Goal: Task Accomplishment & Management: Manage account settings

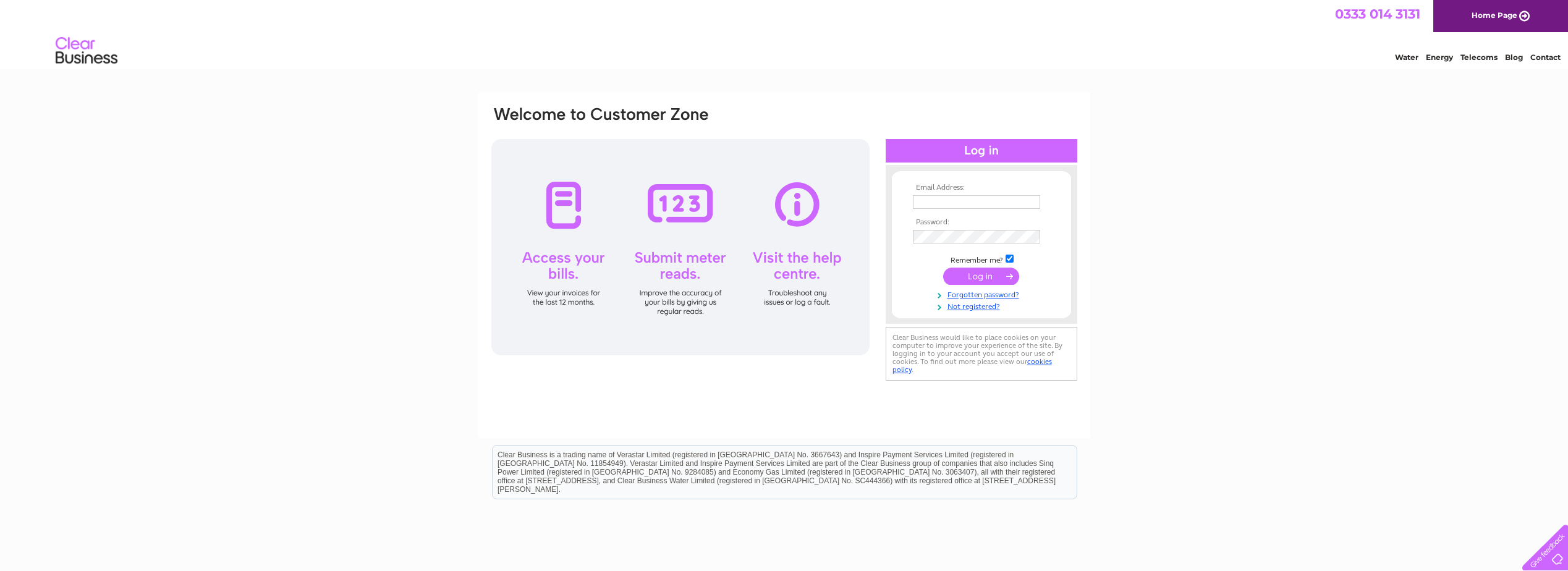
type input "rohit@mastcraft.co.uk"
click at [979, 272] on input "submit" at bounding box center [981, 277] width 76 height 18
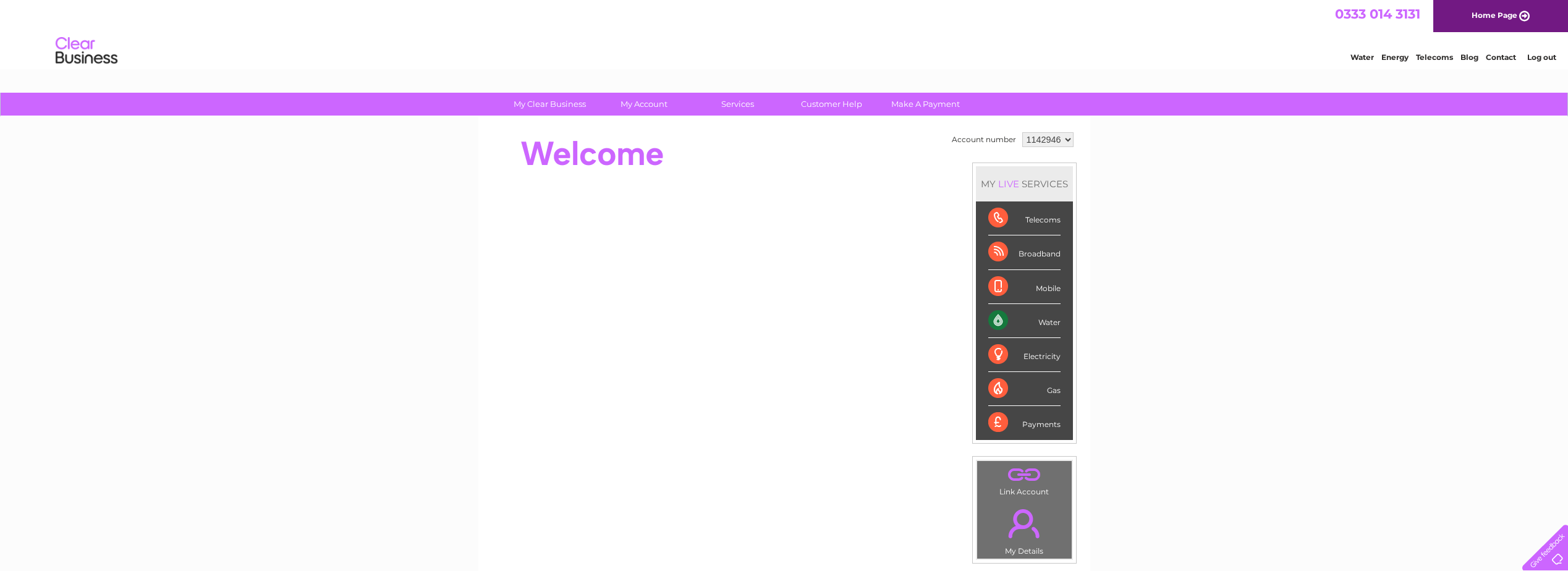
click at [1060, 141] on select "1142946" at bounding box center [1048, 139] width 51 height 15
click at [1118, 141] on div "My Clear Business Login Details My Details My Preferences Link Account My Accou…" at bounding box center [784, 440] width 1568 height 695
click at [1029, 478] on link "." at bounding box center [1024, 475] width 88 height 22
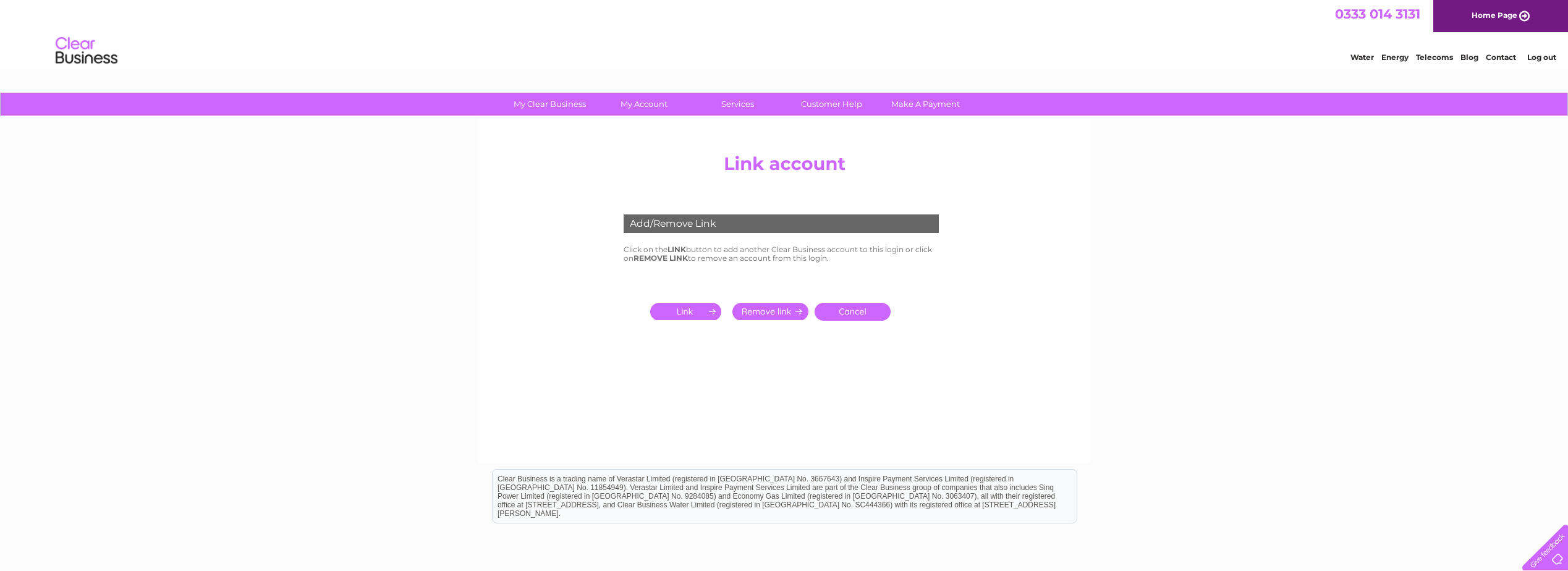
click at [704, 231] on div "Add/Remove Link" at bounding box center [781, 223] width 315 height 19
click at [697, 313] on input "submit" at bounding box center [688, 312] width 76 height 18
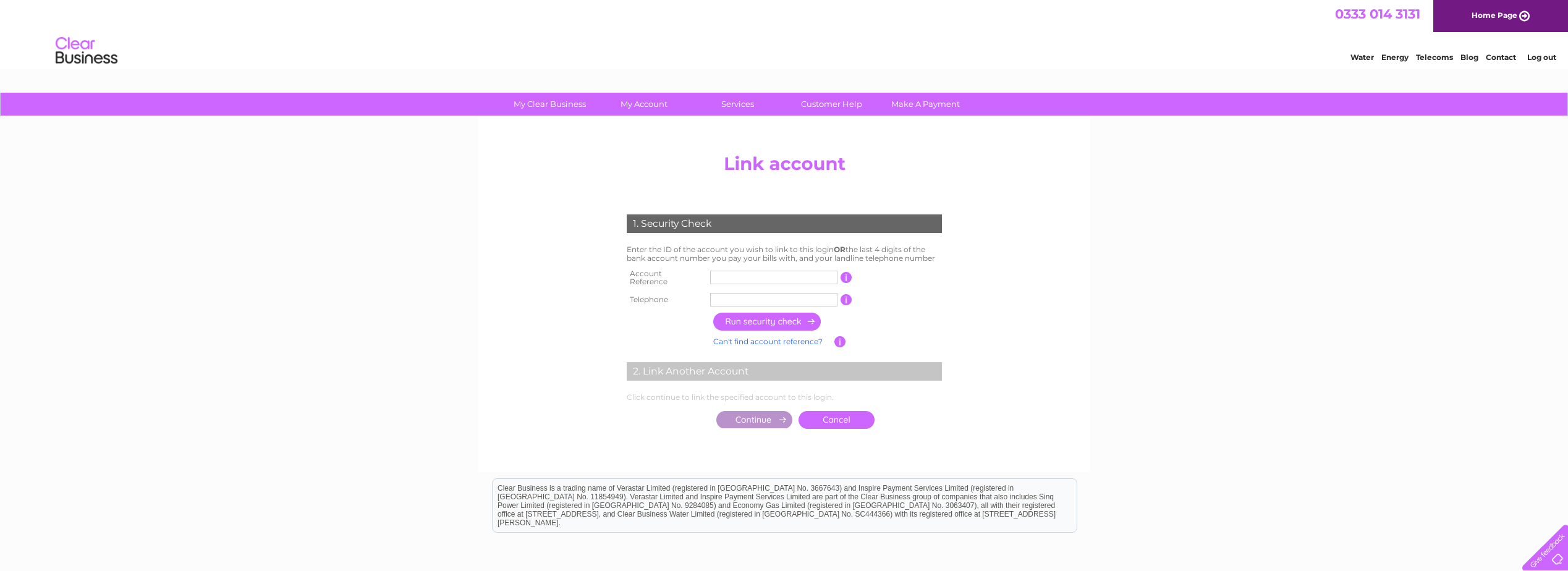
click at [721, 274] on input "text" at bounding box center [773, 278] width 127 height 14
paste input "text"
type input "CB303219"
drag, startPoint x: 787, startPoint y: 273, endPoint x: 697, endPoint y: 273, distance: 90.0
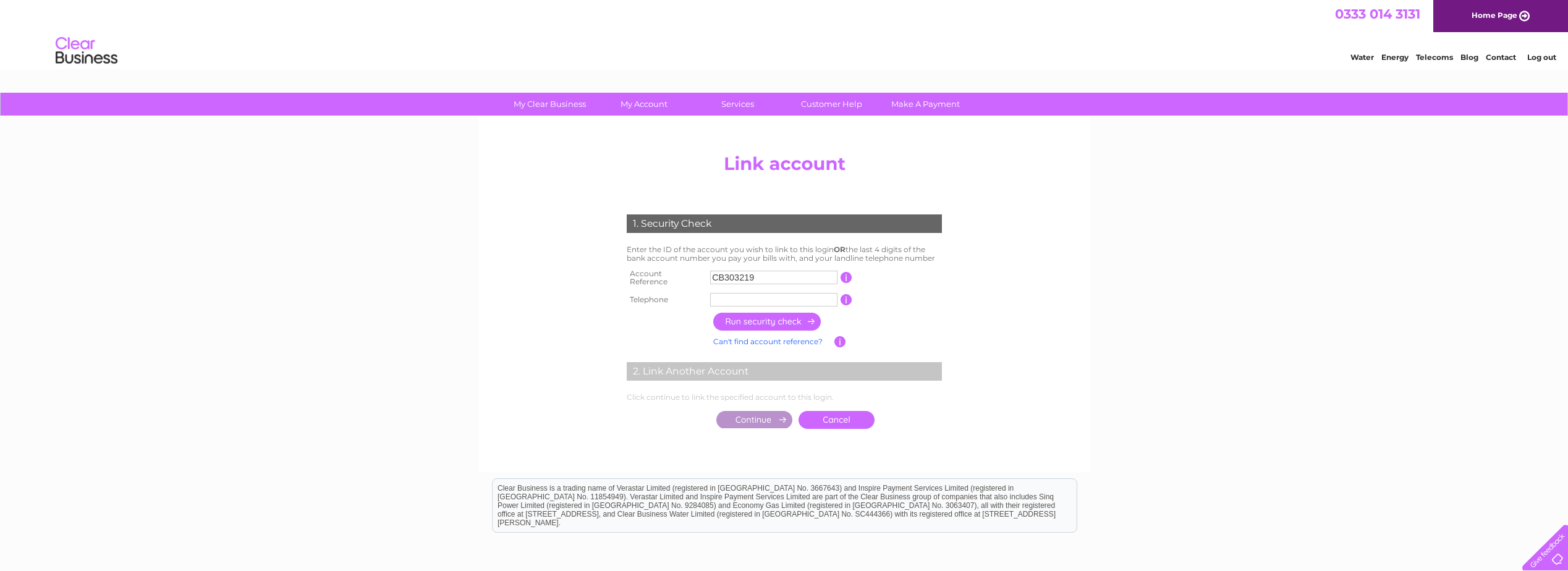
click at [697, 273] on tr "Account Reference CB303219 This should appear at the top of your bill and its t…" at bounding box center [784, 278] width 322 height 24
type input "3"
click at [719, 278] on input "text" at bounding box center [773, 278] width 127 height 14
paste input "3"
click at [726, 281] on input "text" at bounding box center [773, 278] width 127 height 14
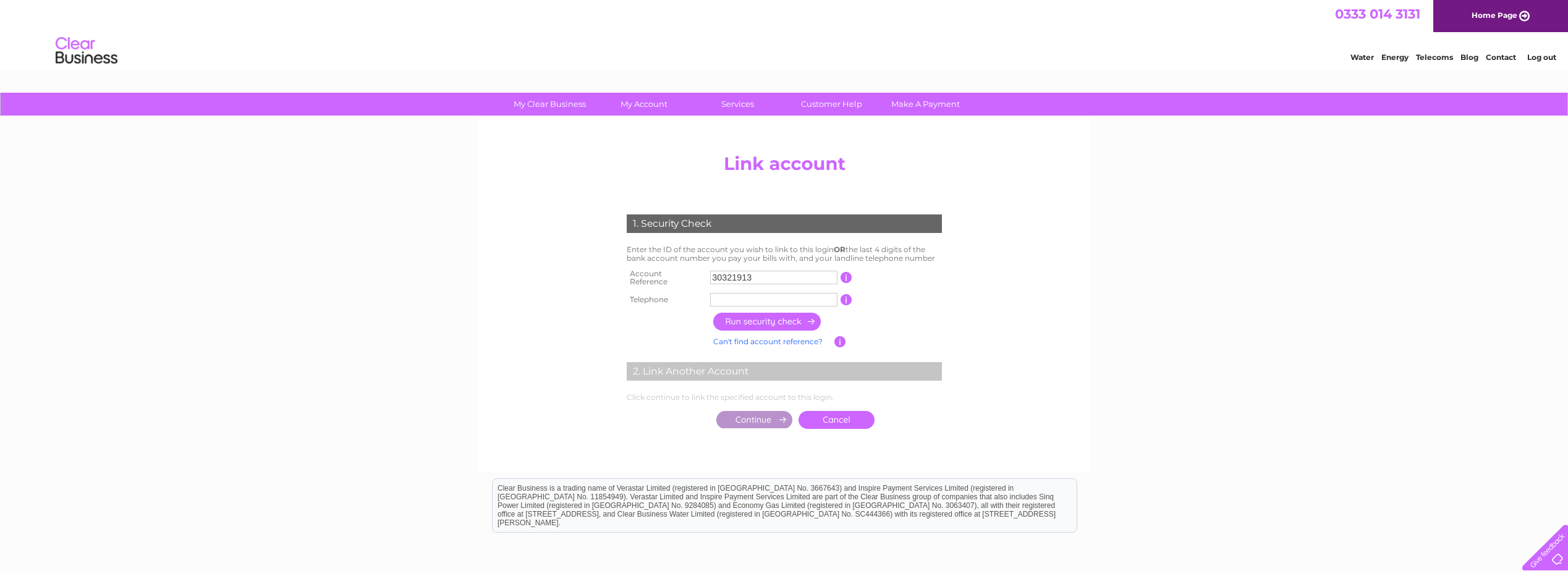
type input "30321913"
click at [754, 298] on input "text" at bounding box center [773, 300] width 127 height 14
type input "01413398811"
click at [782, 315] on input "button" at bounding box center [767, 322] width 109 height 18
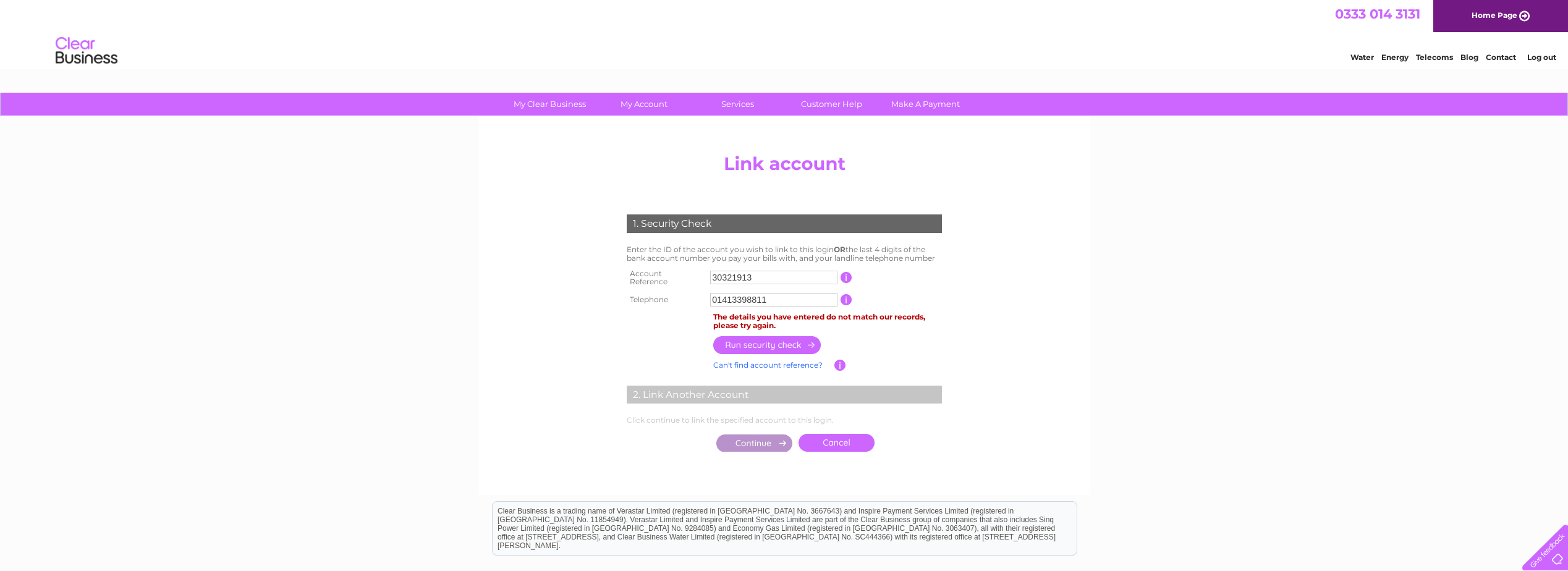
click at [786, 344] on input "button" at bounding box center [767, 345] width 109 height 18
click at [787, 336] on input "button" at bounding box center [767, 345] width 109 height 18
click at [782, 342] on input "button" at bounding box center [767, 345] width 109 height 18
click at [792, 362] on link "Can't find account reference?" at bounding box center [768, 365] width 109 height 9
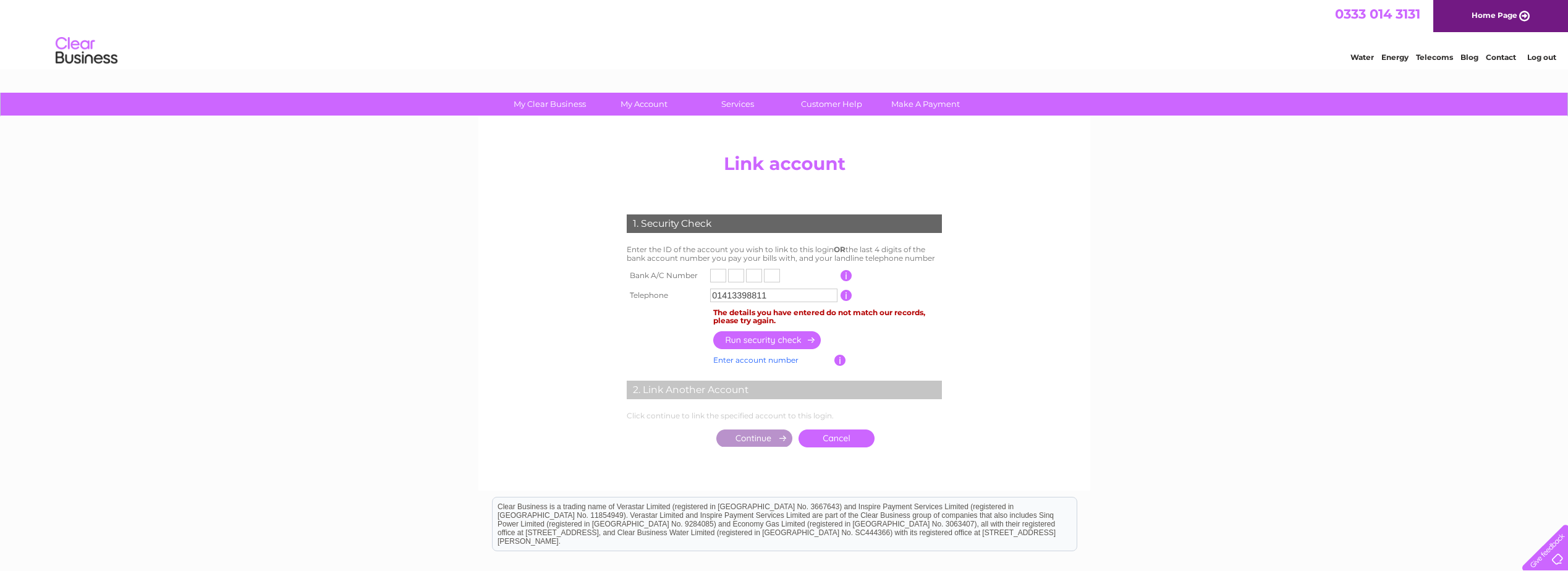
click at [781, 362] on link "Enter account number" at bounding box center [756, 360] width 85 height 9
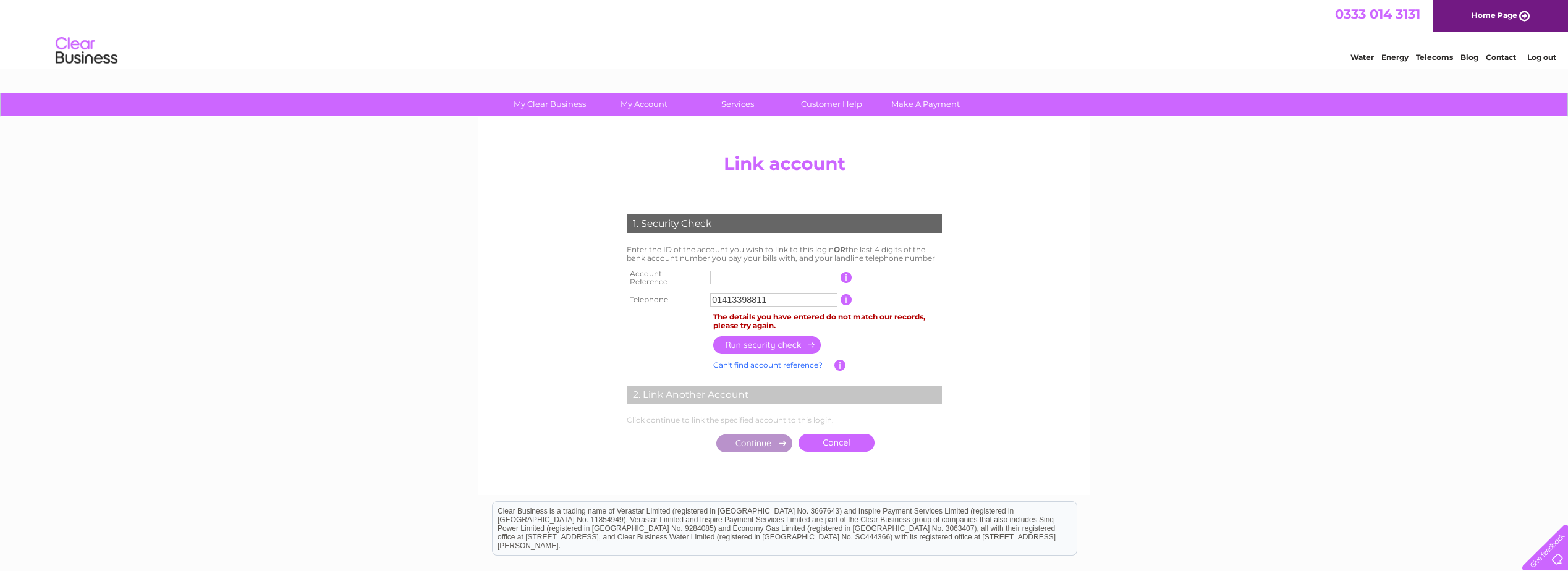
click at [737, 277] on input "text" at bounding box center [773, 278] width 127 height 14
click at [950, 357] on div "1. Security Check Enter the ID of the account you wish to link to this login OR…" at bounding box center [783, 330] width 372 height 256
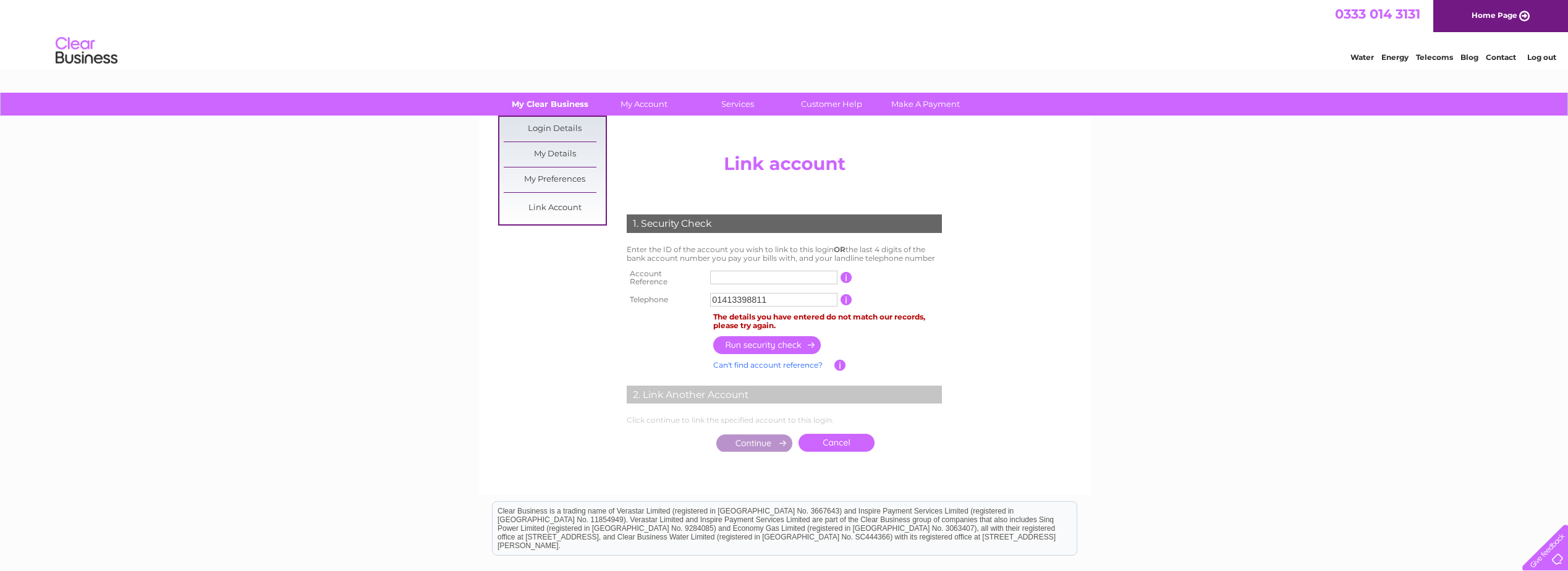
click at [565, 102] on link "My Clear Business" at bounding box center [549, 104] width 102 height 22
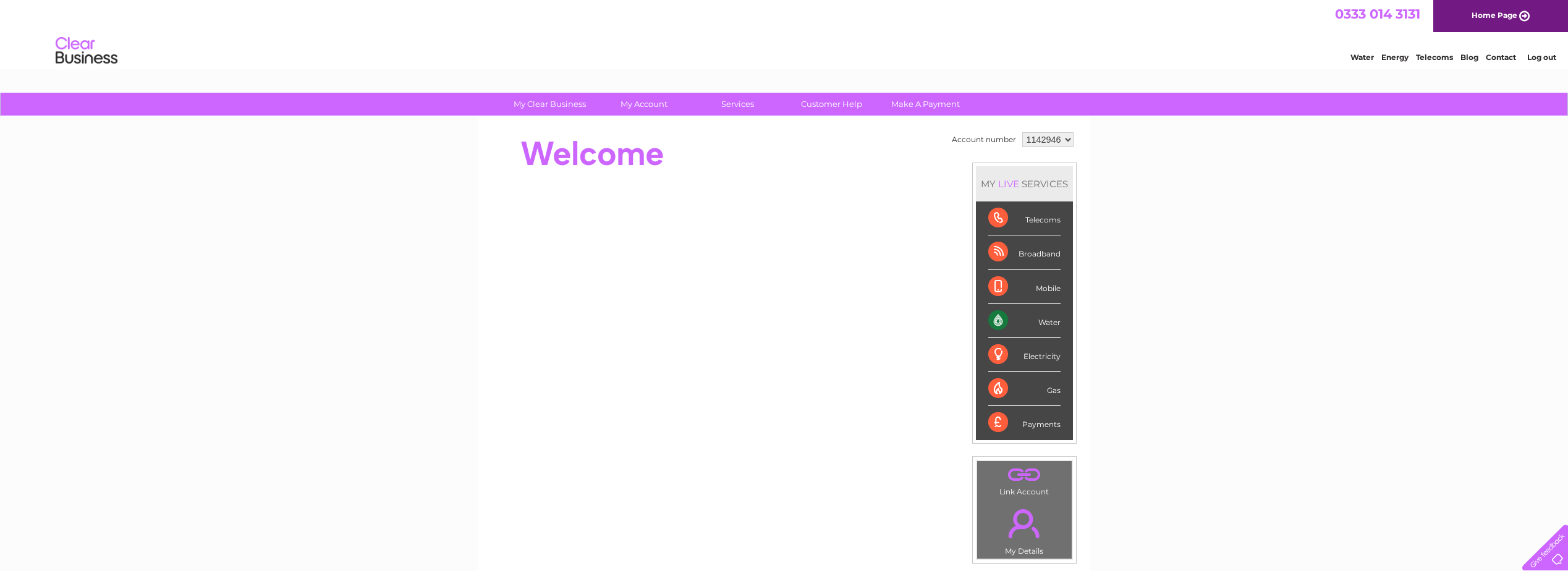
click at [1047, 141] on select "1142946" at bounding box center [1048, 139] width 51 height 15
click at [1118, 186] on div "My Clear Business Login Details My Details My Preferences Link Account My Accou…" at bounding box center [784, 440] width 1568 height 695
click at [1116, 166] on div "My Clear Business Login Details My Details My Preferences Link Account My Accou…" at bounding box center [784, 440] width 1568 height 695
click at [1029, 482] on link "." at bounding box center [1024, 475] width 88 height 22
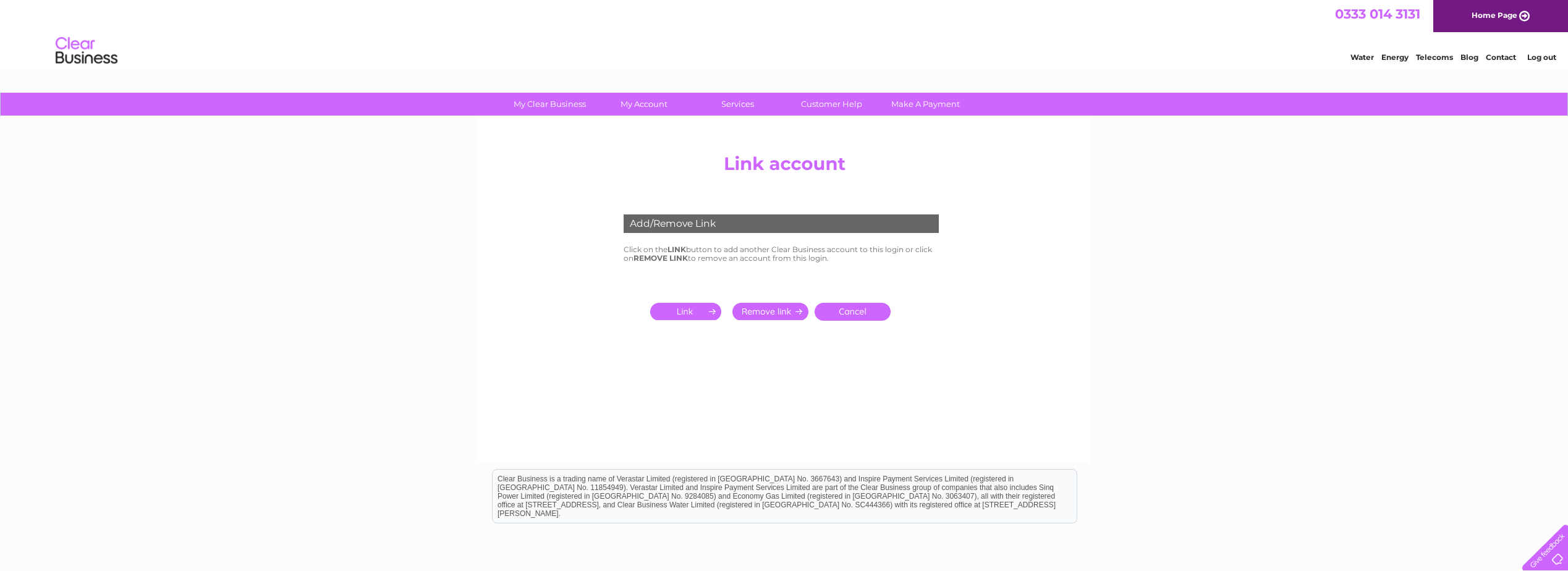
click at [751, 311] on input "submit" at bounding box center [770, 312] width 76 height 18
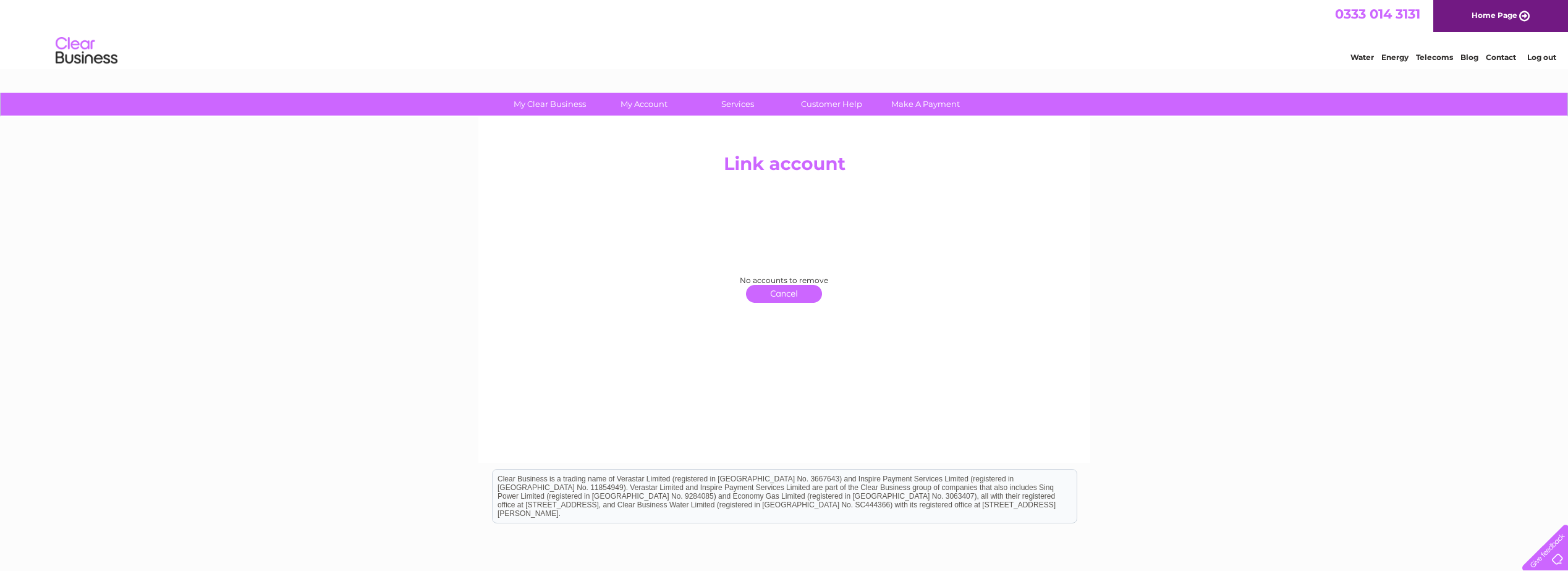
click at [793, 293] on link "click here to return" at bounding box center [784, 293] width 76 height 18
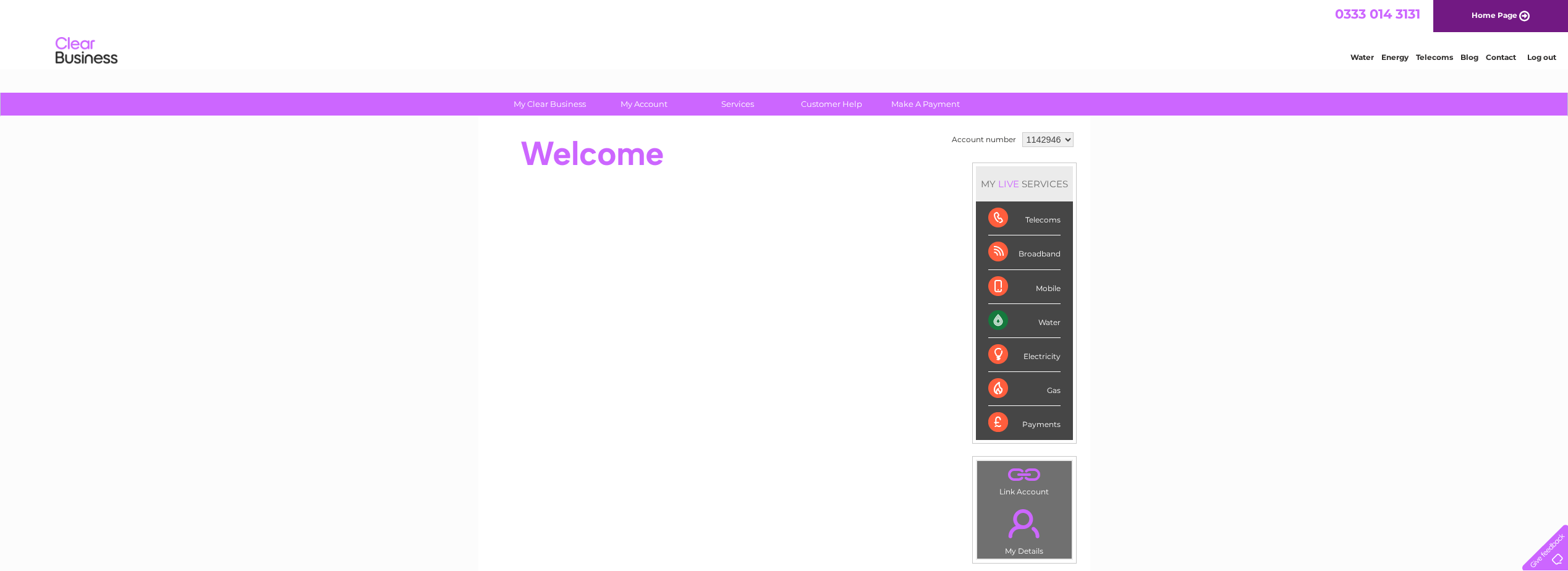
click at [1041, 137] on select "1142946" at bounding box center [1048, 139] width 51 height 15
click at [1060, 140] on select "1142946" at bounding box center [1048, 139] width 51 height 15
click at [1119, 234] on div "My Clear Business Login Details My Details My Preferences Link Account My Accou…" at bounding box center [784, 440] width 1568 height 695
click at [1017, 480] on link "." at bounding box center [1024, 475] width 88 height 22
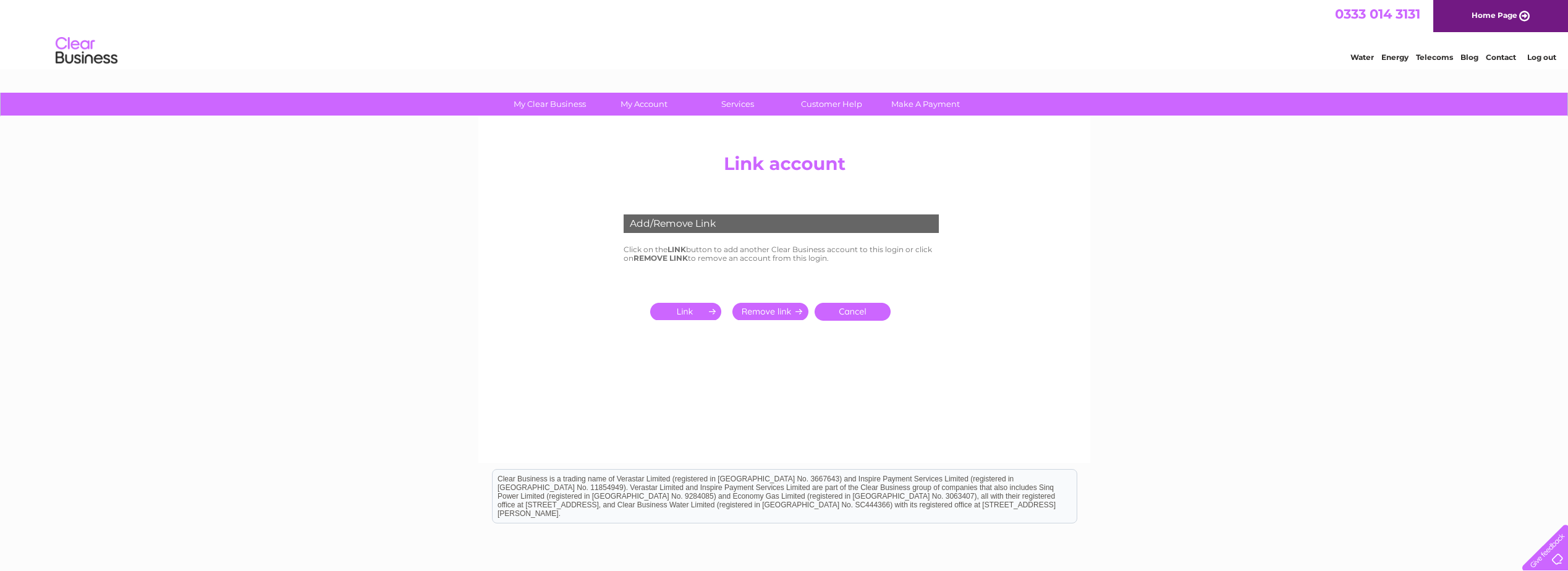
click at [675, 310] on input "submit" at bounding box center [688, 312] width 76 height 18
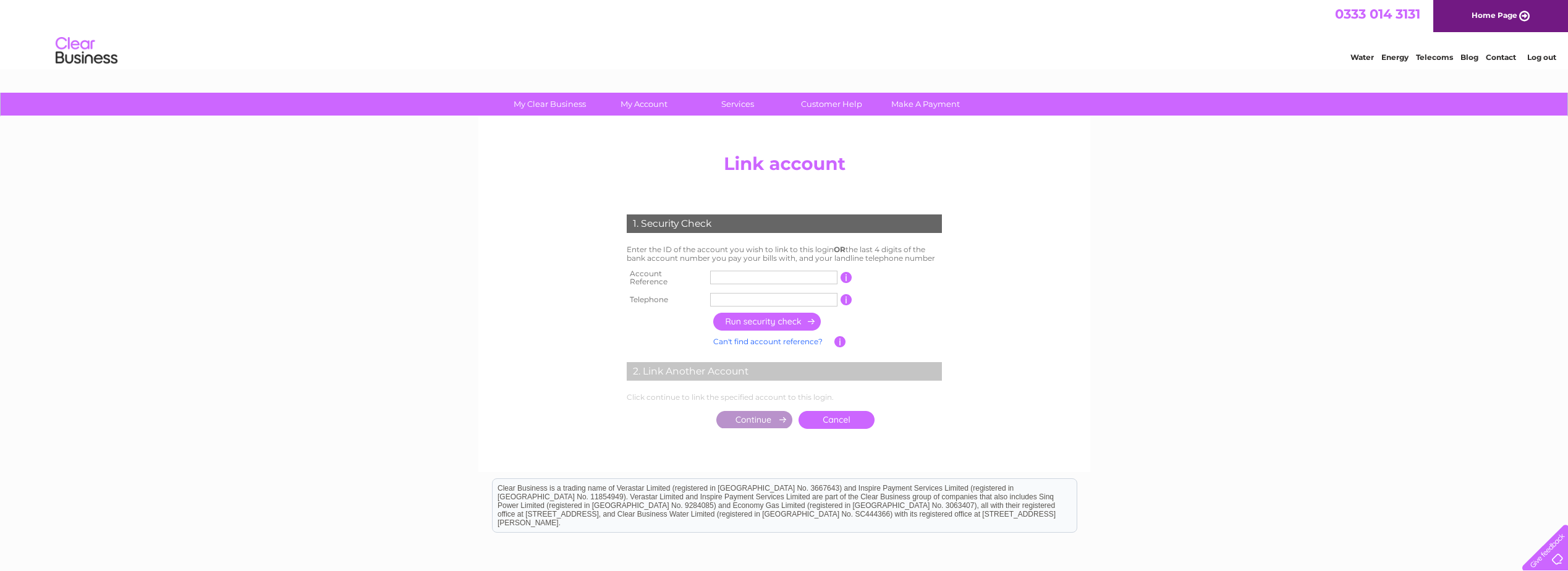
click at [721, 273] on input "text" at bounding box center [773, 278] width 127 height 14
click at [719, 293] on input "text" at bounding box center [773, 300] width 127 height 14
type input "01413398811"
click at [724, 281] on input "text" at bounding box center [773, 278] width 127 height 14
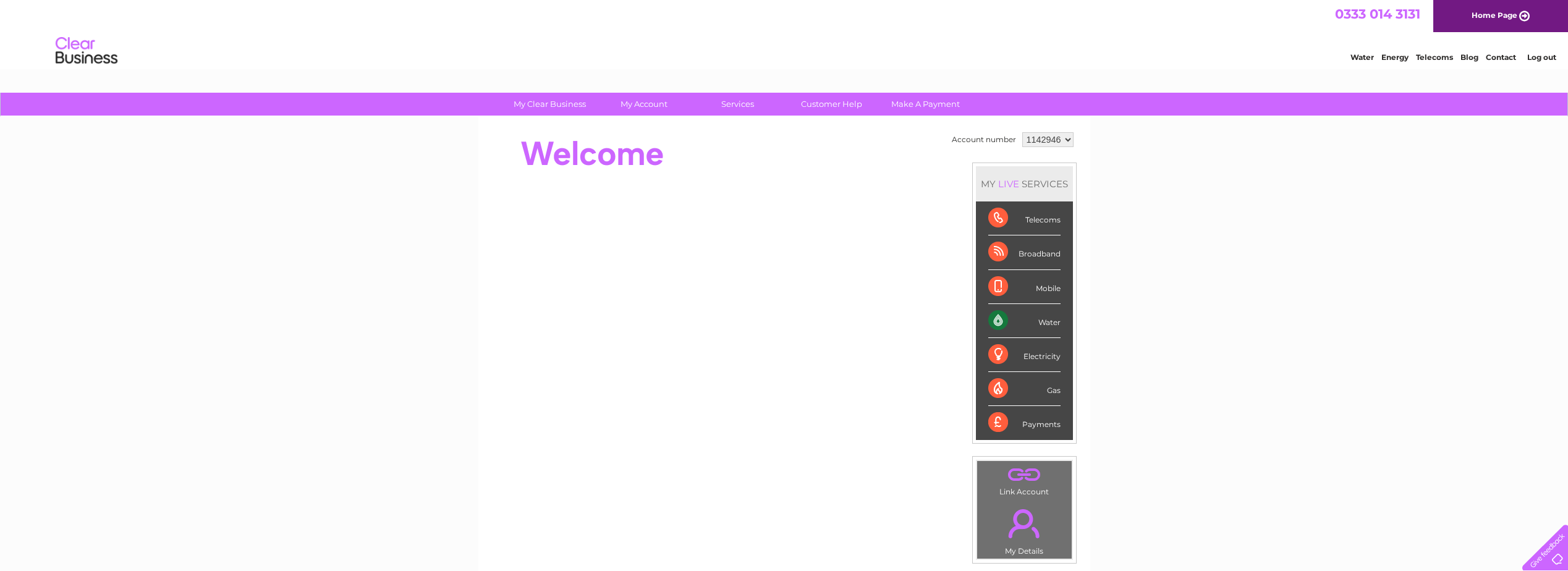
click at [1495, 60] on link "Contact" at bounding box center [1501, 57] width 30 height 9
click at [1018, 527] on link "." at bounding box center [1024, 523] width 88 height 43
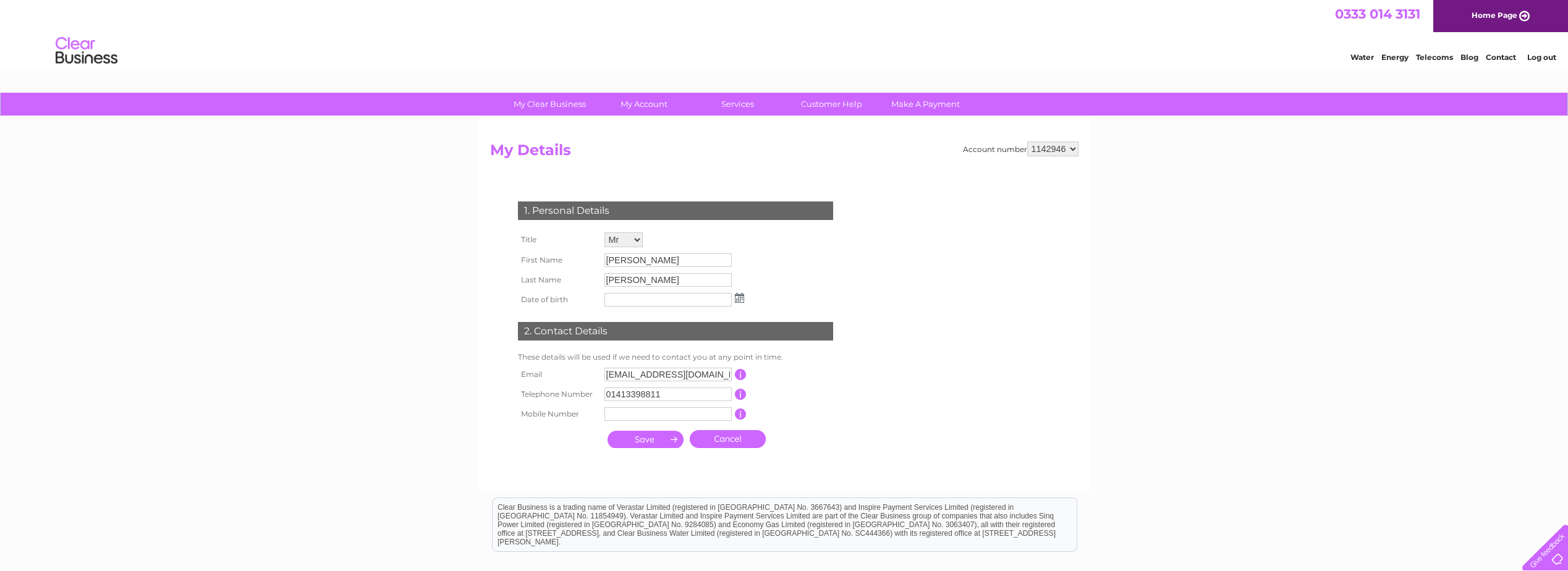
click at [1051, 154] on select "1142946" at bounding box center [1053, 149] width 51 height 15
click at [1063, 153] on select "1142946" at bounding box center [1053, 149] width 51 height 15
click at [1066, 147] on select "1142946" at bounding box center [1053, 149] width 51 height 15
click at [81, 58] on img at bounding box center [86, 51] width 63 height 38
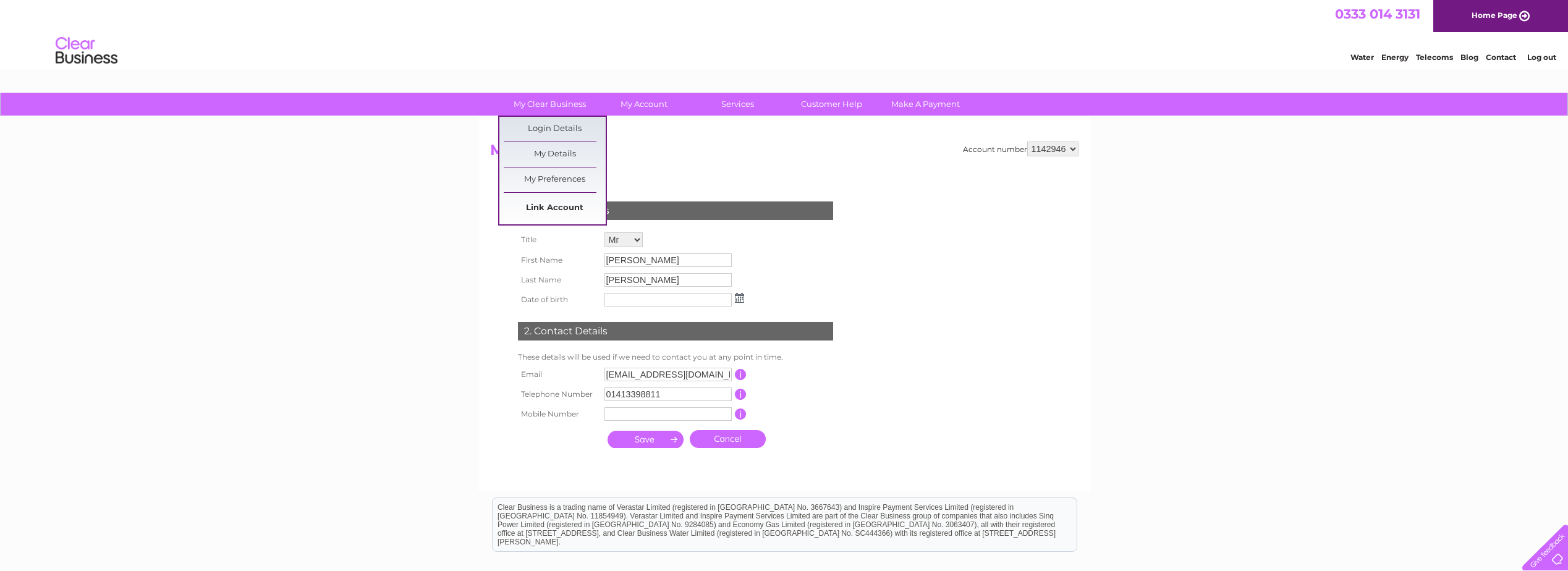
click at [550, 204] on link "Link Account" at bounding box center [554, 207] width 102 height 24
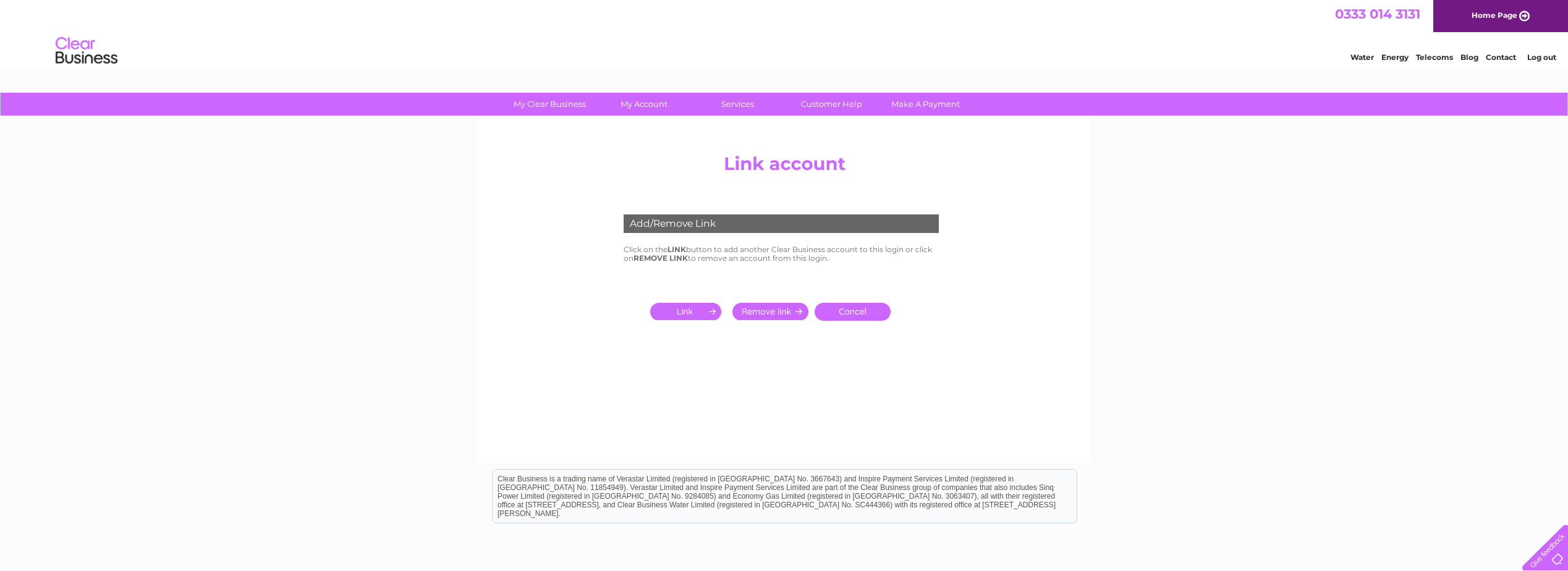
click at [682, 306] on input "submit" at bounding box center [688, 312] width 76 height 18
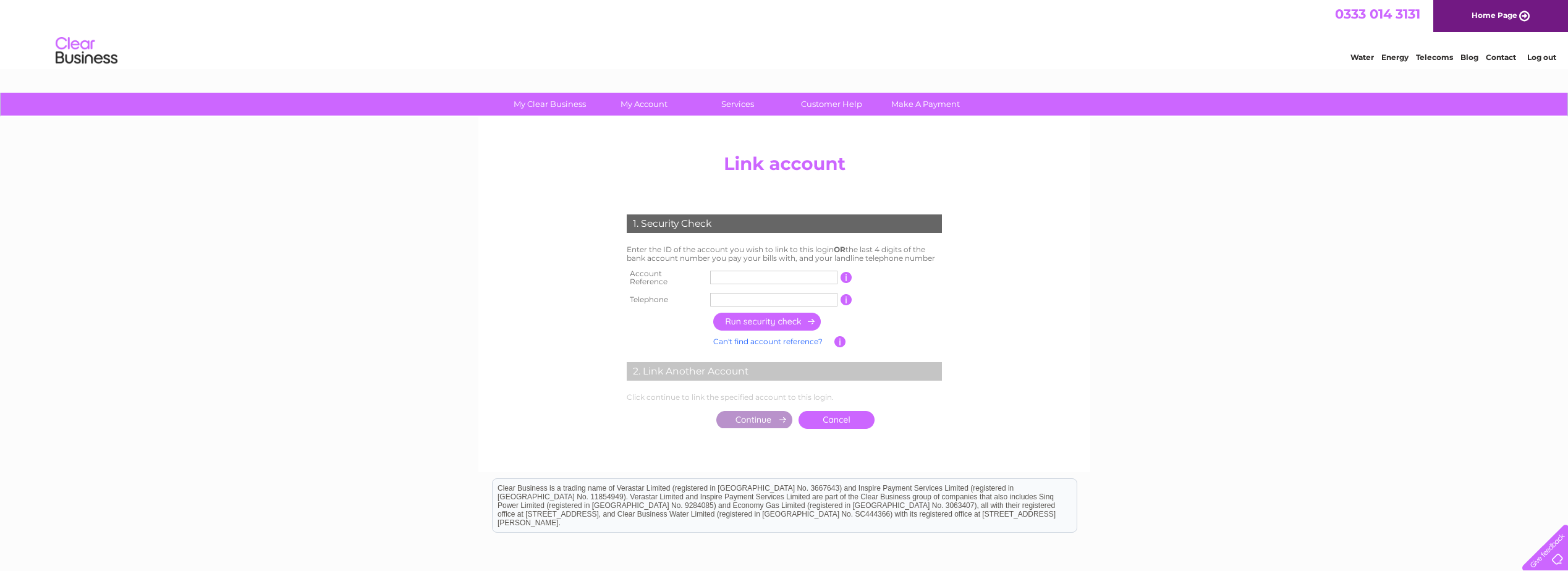
click at [716, 284] on td at bounding box center [773, 278] width 134 height 24
click at [725, 276] on input "text" at bounding box center [773, 278] width 127 height 14
click at [1055, 235] on center "Add/Remove Link Click on the LINK button to add another Clear Business account …" at bounding box center [784, 303] width 588 height 312
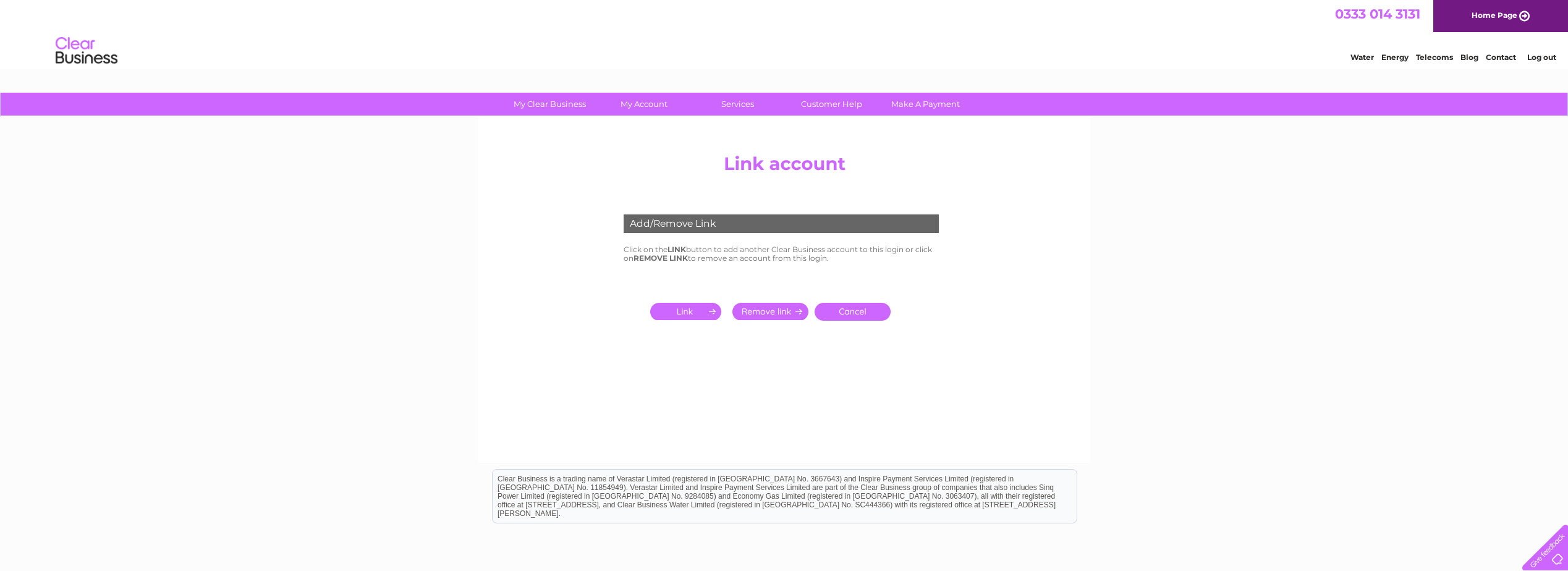
click at [690, 316] on input "submit" at bounding box center [688, 312] width 76 height 18
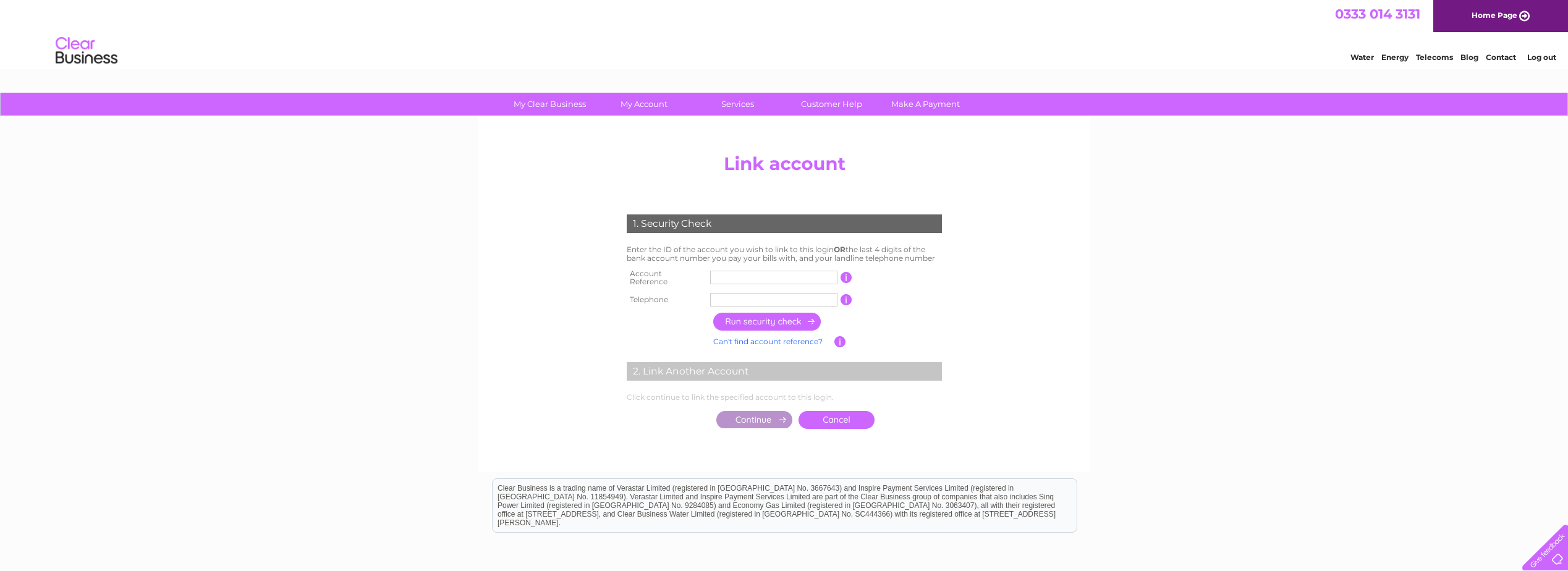
click at [740, 293] on input "text" at bounding box center [773, 300] width 127 height 14
click at [742, 278] on input "text" at bounding box center [773, 278] width 127 height 14
type input "30321913"
click at [761, 295] on input "text" at bounding box center [773, 300] width 127 height 14
type input "01413398811"
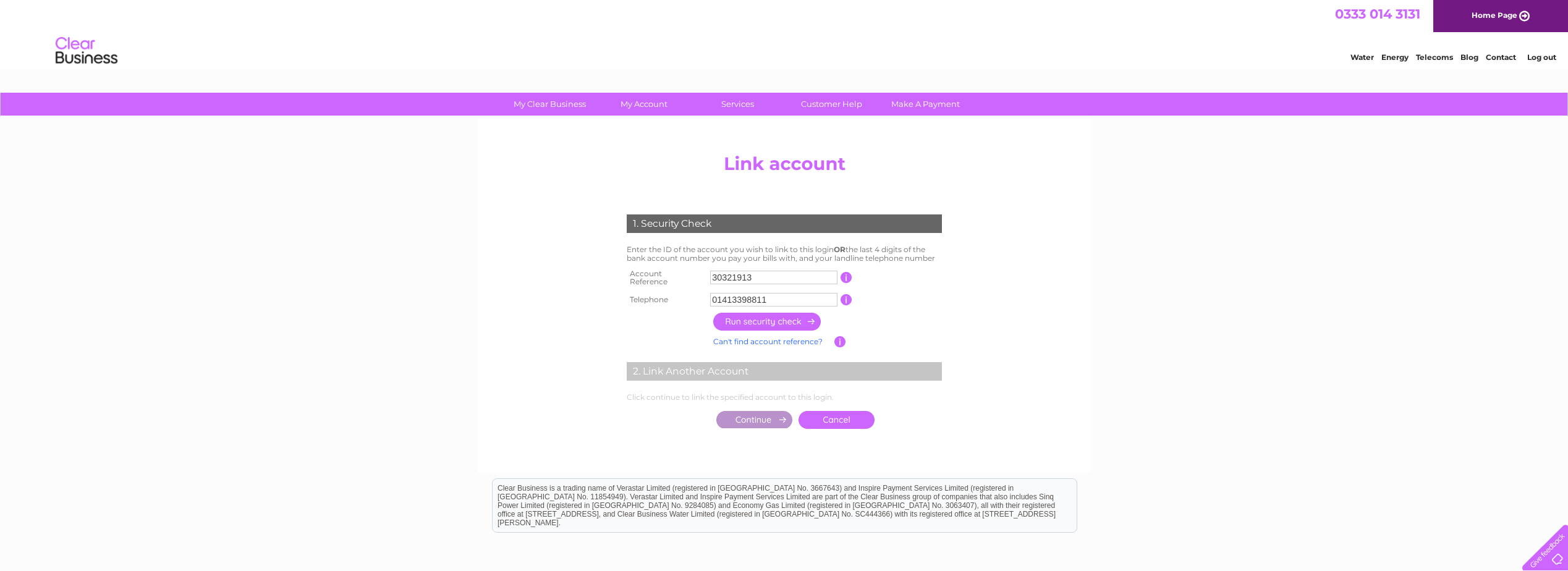
click at [767, 317] on input "button" at bounding box center [767, 322] width 109 height 18
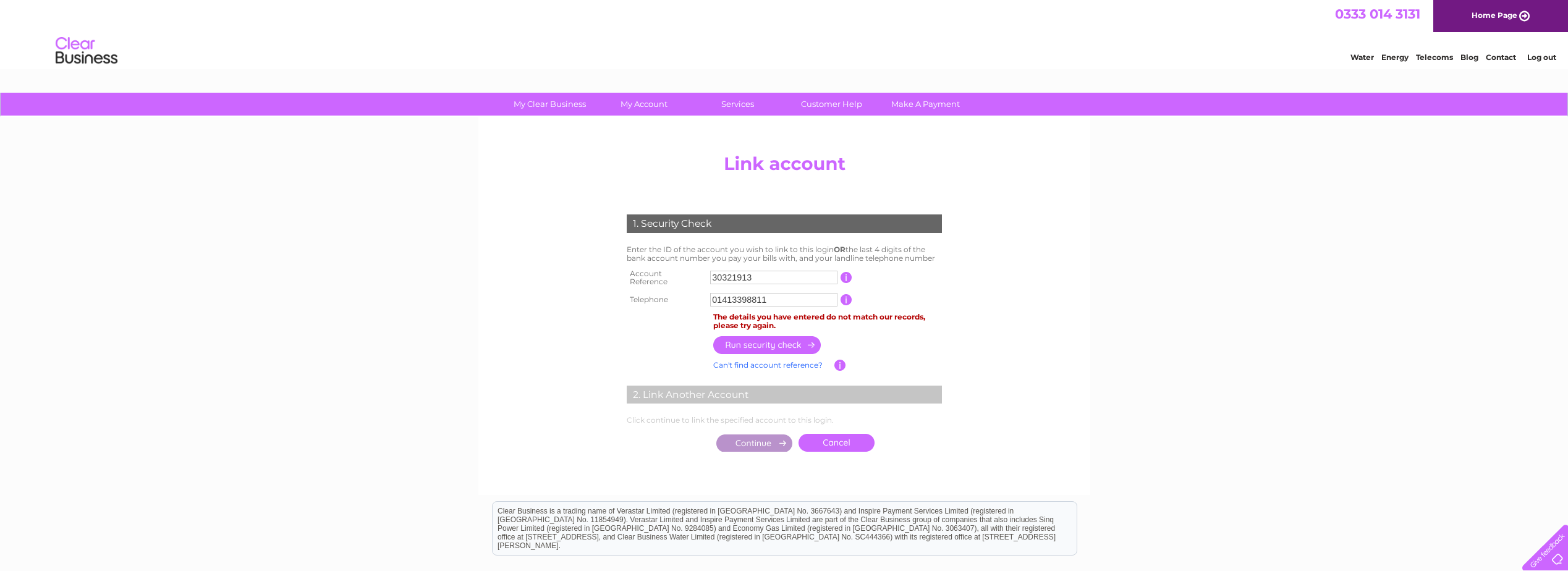
click at [777, 298] on input "01413398811" at bounding box center [773, 300] width 127 height 14
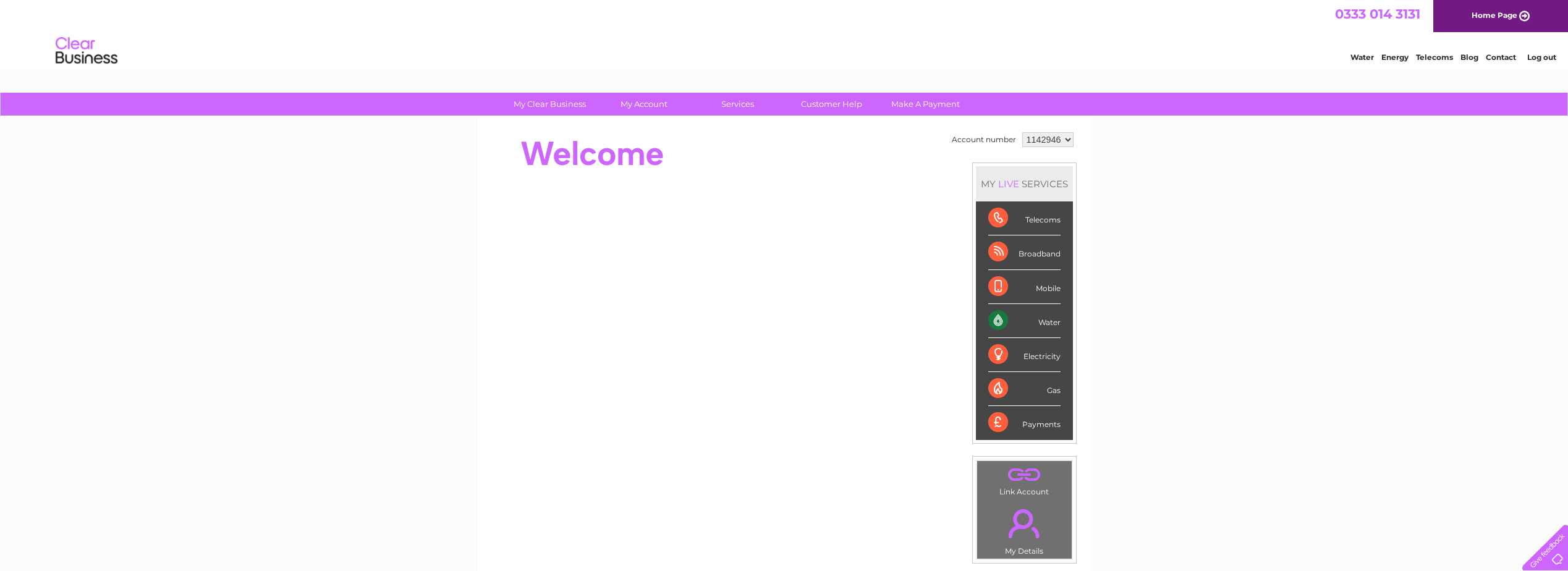
click at [1013, 530] on link "." at bounding box center [1024, 523] width 88 height 43
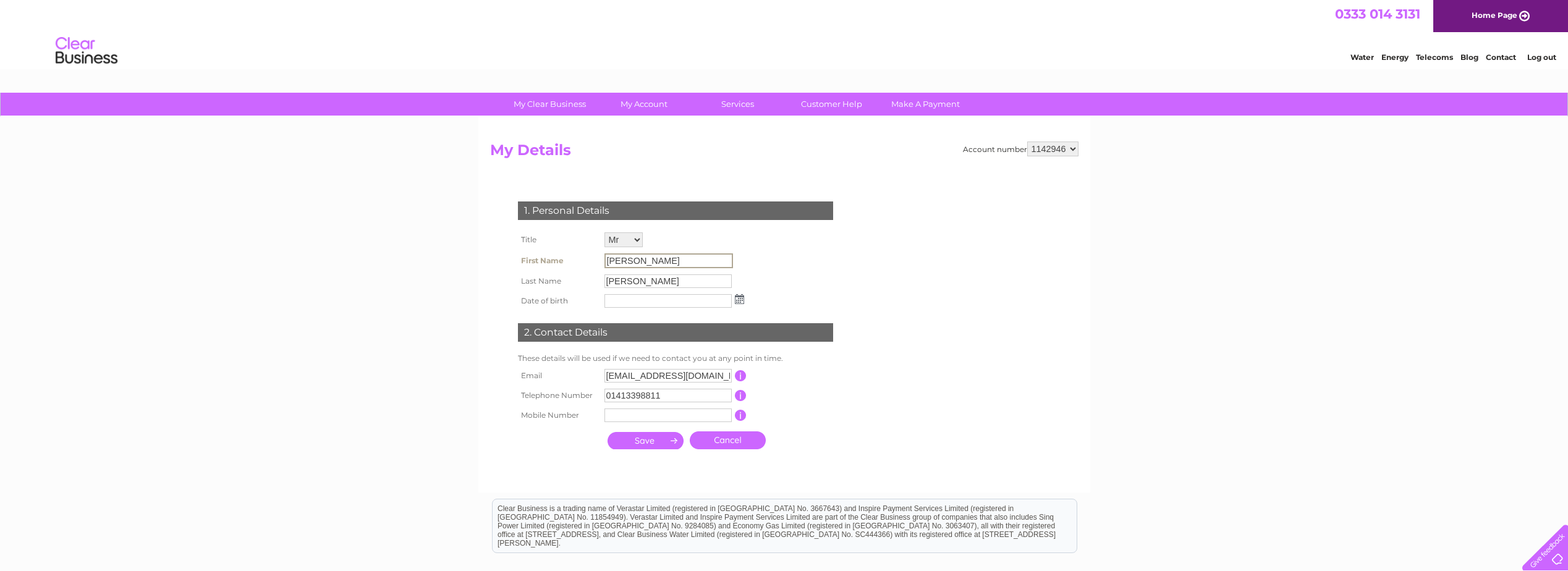
click at [655, 260] on input "[PERSON_NAME]" at bounding box center [669, 260] width 129 height 15
drag, startPoint x: 634, startPoint y: 249, endPoint x: 645, endPoint y: 260, distance: 15.6
click at [634, 249] on td "Mr Mrs Ms Miss Dr Rev Prof Other" at bounding box center [674, 240] width 146 height 21
click at [646, 261] on input "[PERSON_NAME]" at bounding box center [669, 260] width 129 height 15
click at [646, 260] on input "[PERSON_NAME]" at bounding box center [669, 260] width 129 height 15
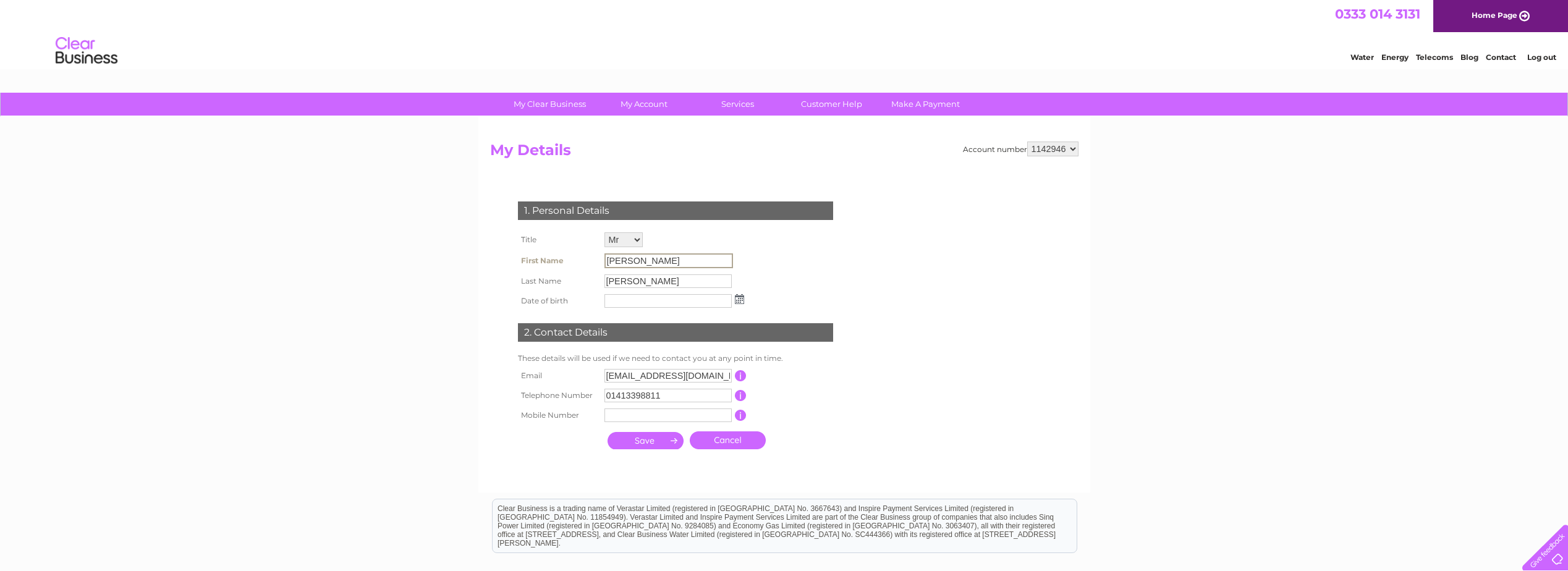
click at [646, 260] on input "[PERSON_NAME]" at bounding box center [669, 260] width 129 height 15
drag, startPoint x: 646, startPoint y: 260, endPoint x: 644, endPoint y: 282, distance: 22.1
click at [644, 282] on input "[PERSON_NAME]" at bounding box center [668, 282] width 127 height 14
click at [644, 282] on input "[PERSON_NAME]" at bounding box center [669, 280] width 129 height 15
